Goal: Information Seeking & Learning: Understand process/instructions

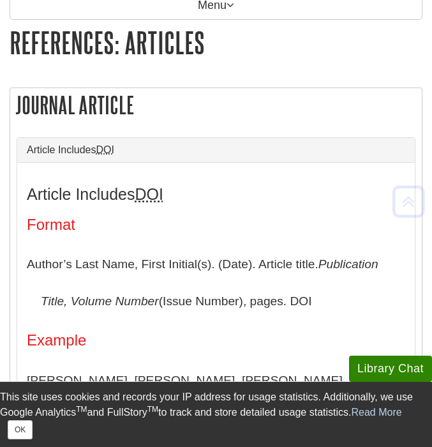
scroll to position [249, 0]
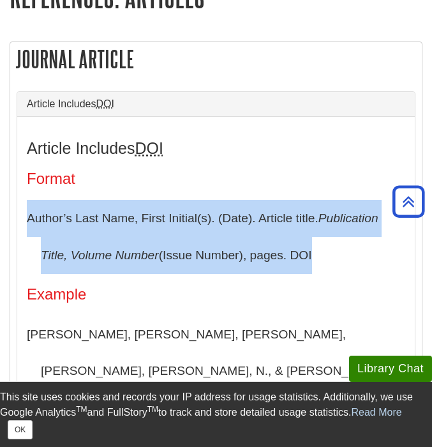
drag, startPoint x: 329, startPoint y: 248, endPoint x: 100, endPoint y: 198, distance: 235.0
click at [100, 198] on div "Article Includes DOI Format Author’s Last Name, First Initial(s). (Date). Artic…" at bounding box center [216, 412] width 378 height 547
copy p "Author’s Last Name, First Initial(s). (Date). Article title. Publication Title,…"
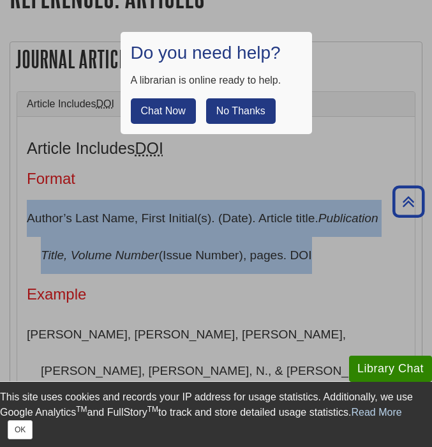
click at [259, 114] on button "No Thanks" at bounding box center [241, 111] width 70 height 26
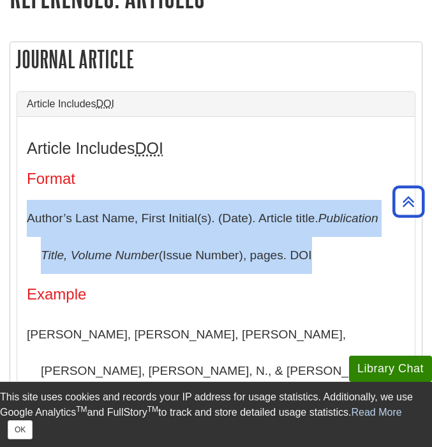
scroll to position [0, 0]
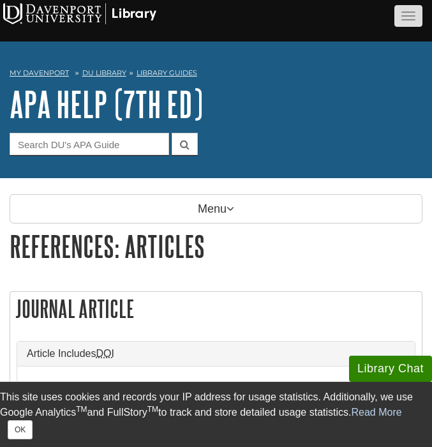
click at [413, 10] on button "button" at bounding box center [408, 16] width 28 height 22
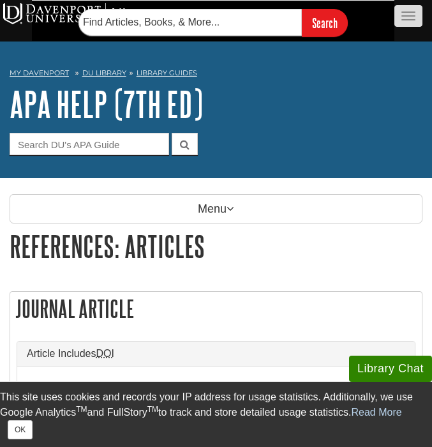
click at [413, 17] on button "button" at bounding box center [408, 16] width 28 height 22
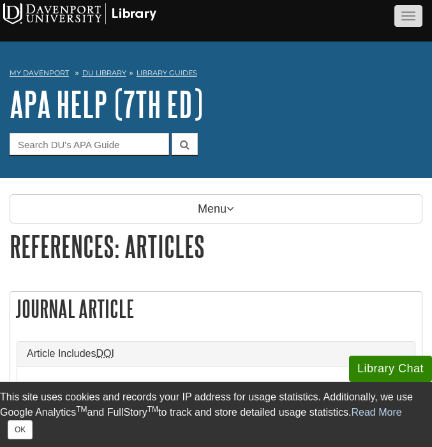
click at [413, 17] on button "button" at bounding box center [408, 16] width 28 height 22
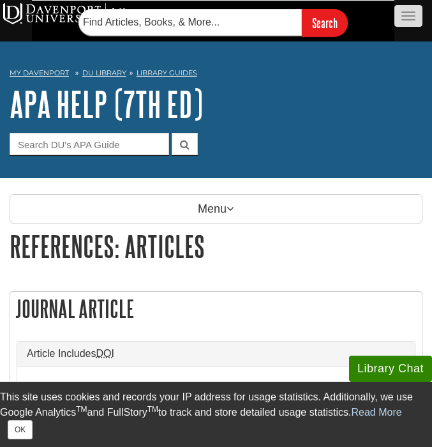
click at [413, 17] on button "button" at bounding box center [408, 16] width 28 height 22
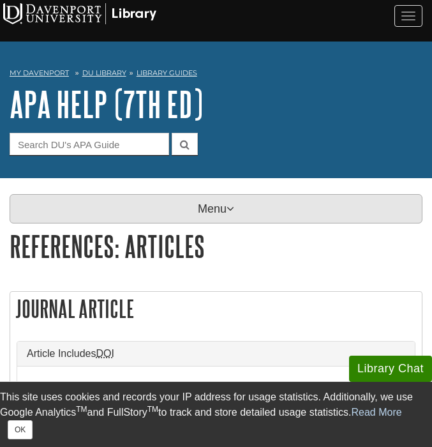
click at [74, 205] on p "Menu" at bounding box center [216, 208] width 413 height 29
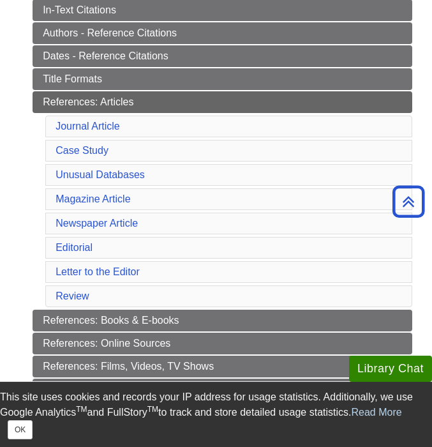
scroll to position [316, 0]
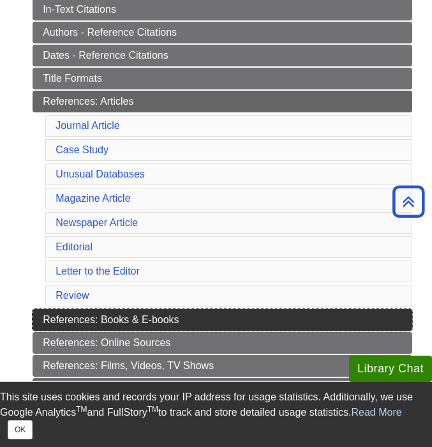
click at [135, 316] on link "References: Books & E-books" at bounding box center [223, 320] width 380 height 22
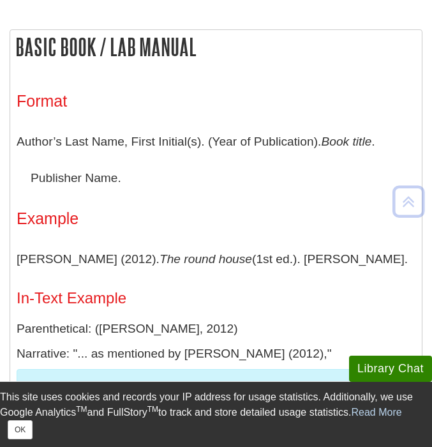
scroll to position [282, 0]
